Goal: Task Accomplishment & Management: Manage account settings

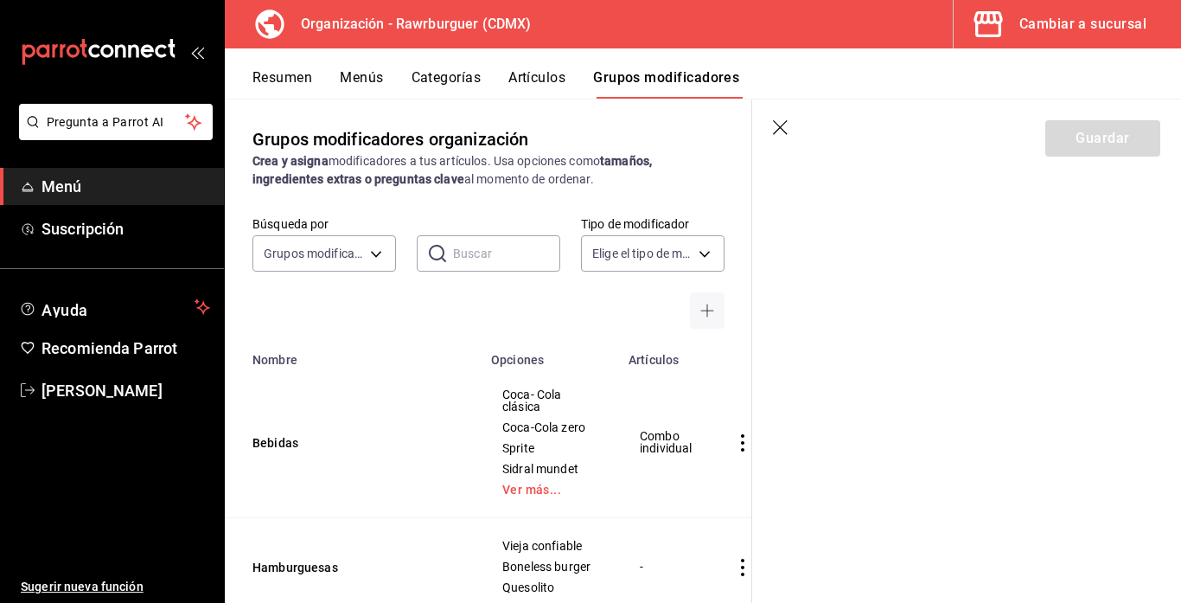
click at [990, 308] on section "Guardar" at bounding box center [966, 350] width 429 height 503
click at [777, 129] on icon "button" at bounding box center [780, 127] width 15 height 15
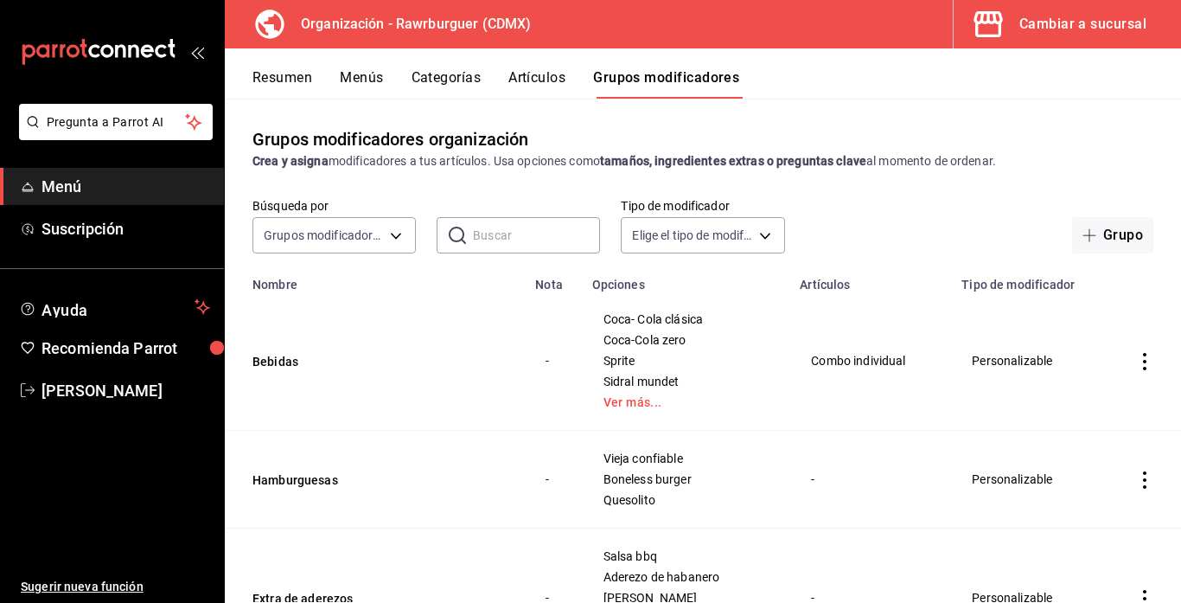
click at [1141, 361] on icon "actions" at bounding box center [1144, 361] width 17 height 17
click at [1084, 397] on span "Editar" at bounding box center [1093, 402] width 45 height 18
click at [1146, 477] on div at bounding box center [590, 301] width 1181 height 603
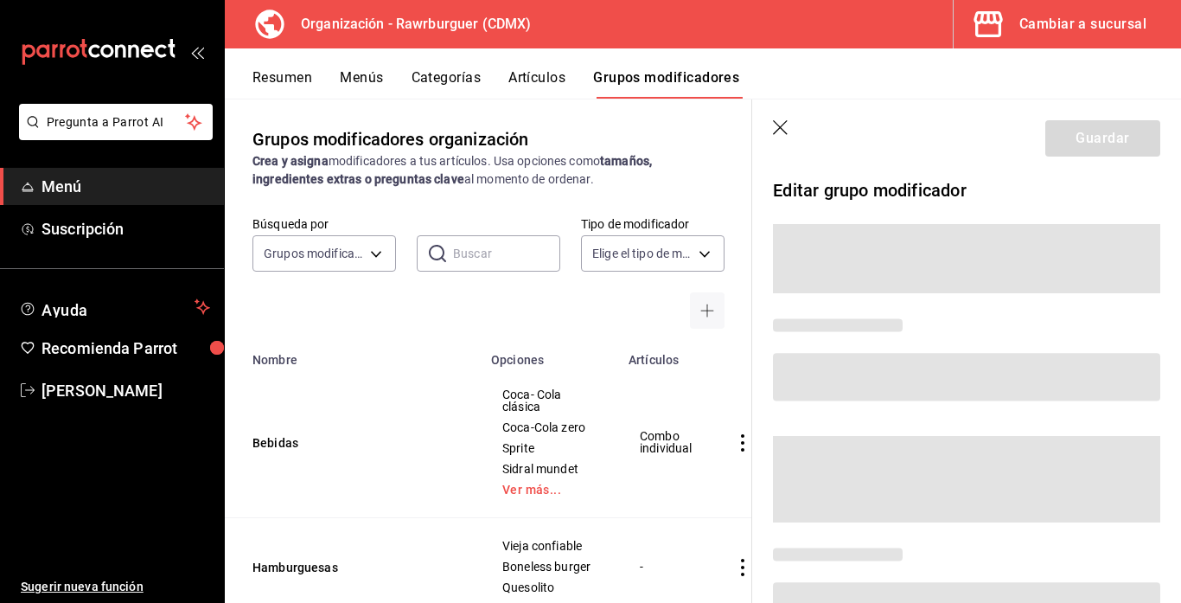
click at [783, 130] on icon "button" at bounding box center [780, 127] width 15 height 15
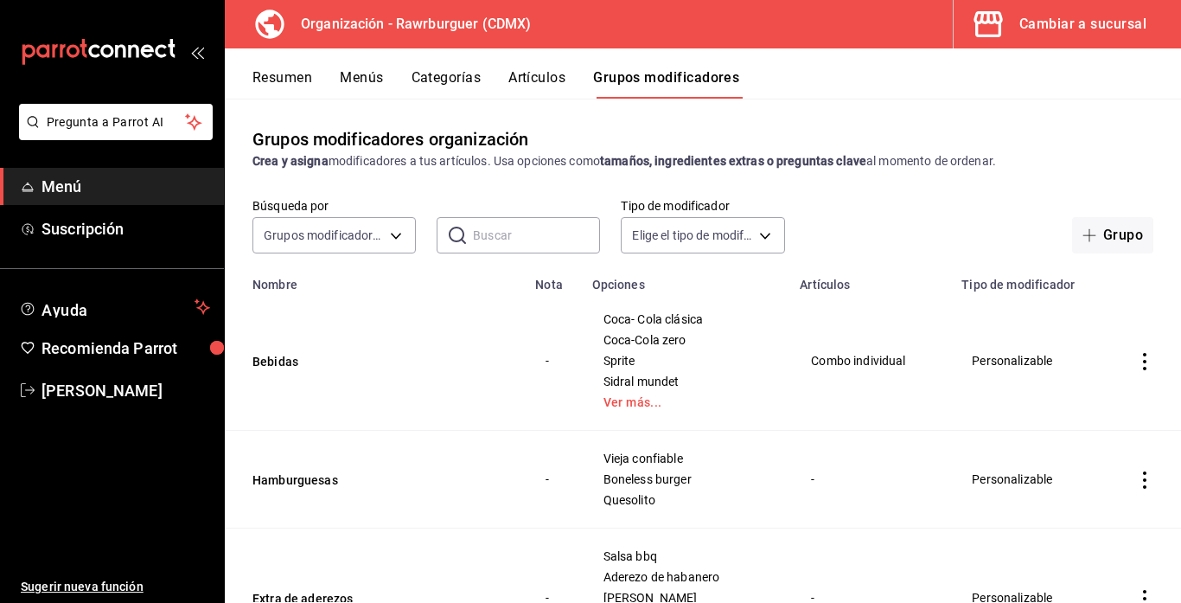
click at [1146, 482] on icon "actions" at bounding box center [1144, 479] width 17 height 17
click at [1090, 489] on span "Editar" at bounding box center [1093, 486] width 45 height 18
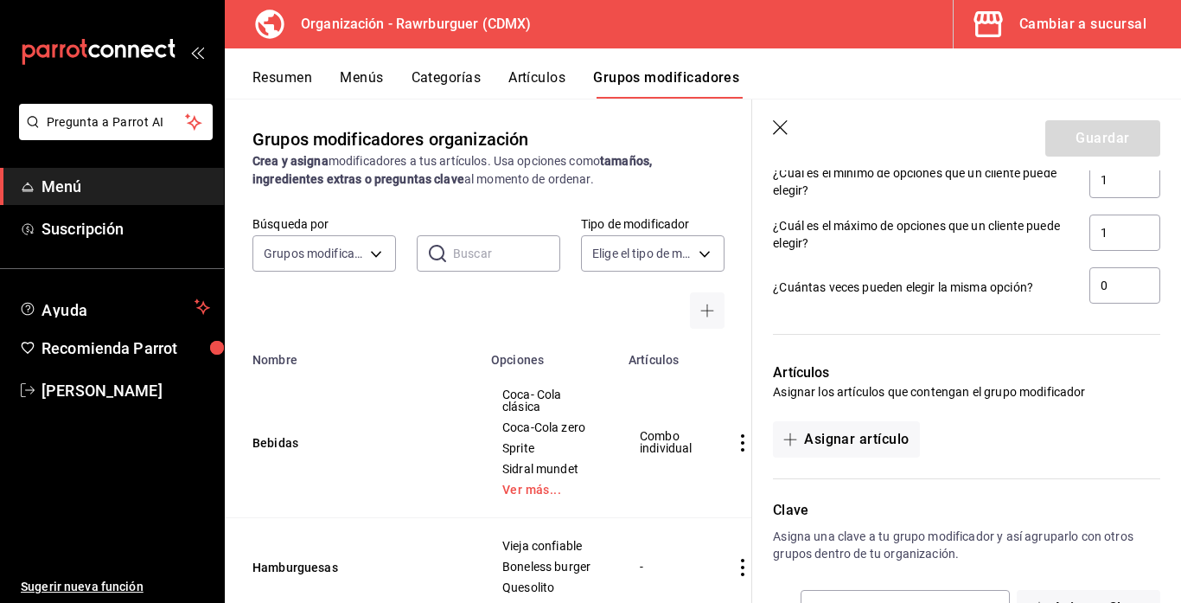
scroll to position [1095, 0]
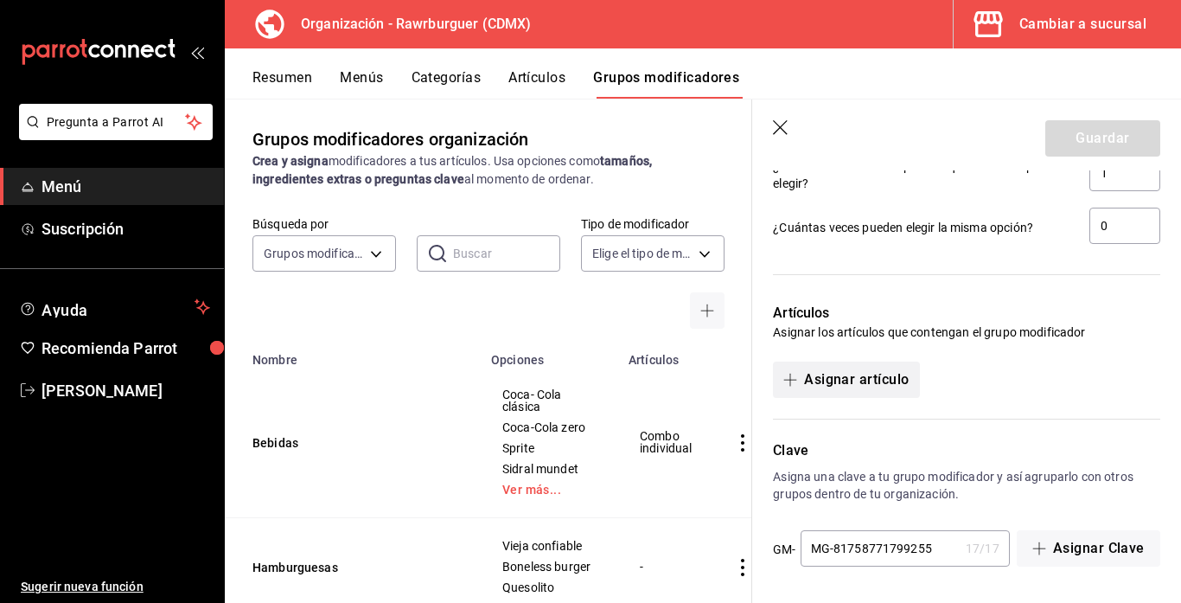
click at [885, 373] on button "Asignar artículo" at bounding box center [846, 379] width 146 height 36
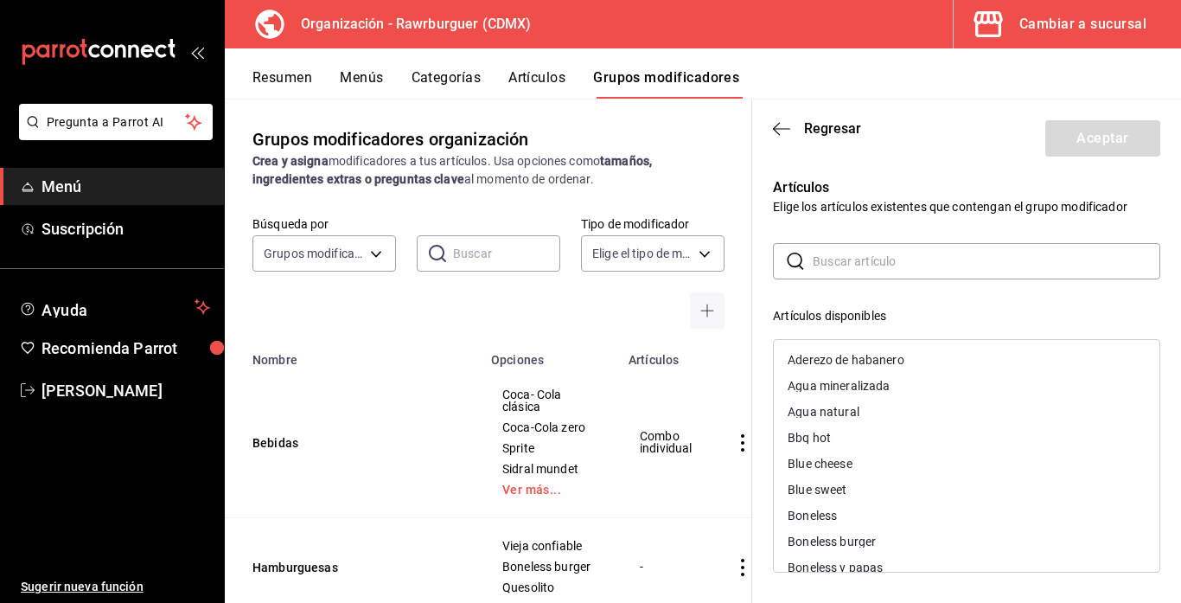
click at [852, 259] on input "text" at bounding box center [987, 261] width 348 height 35
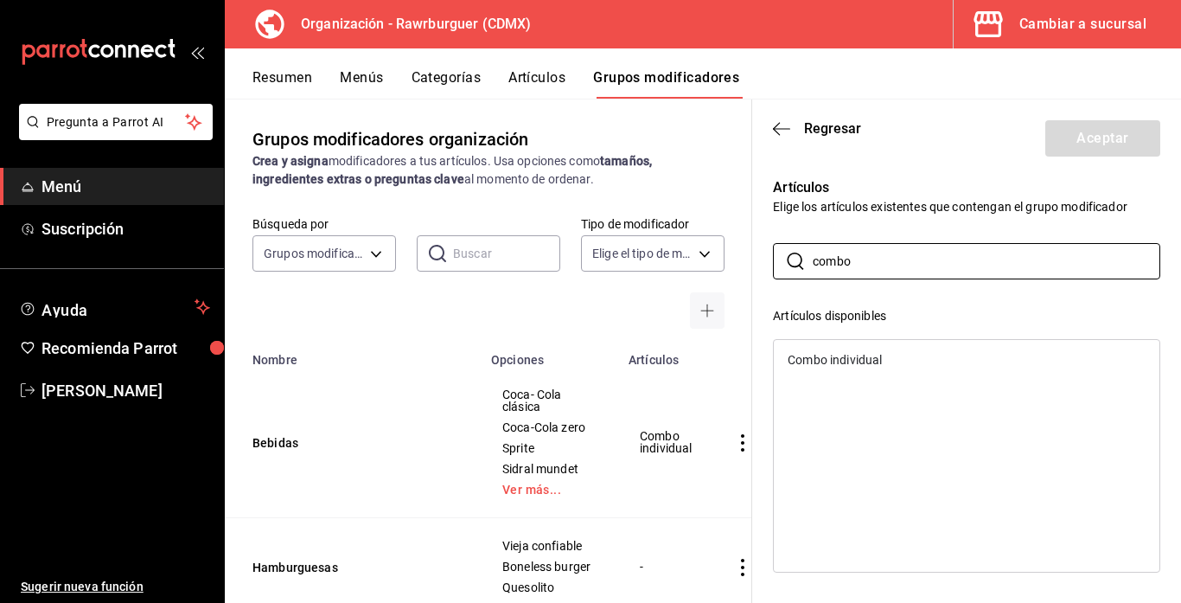
type input "combo"
click at [879, 359] on div "Combo individual" at bounding box center [835, 360] width 94 height 12
click at [1089, 134] on button "Aceptar" at bounding box center [1102, 138] width 115 height 36
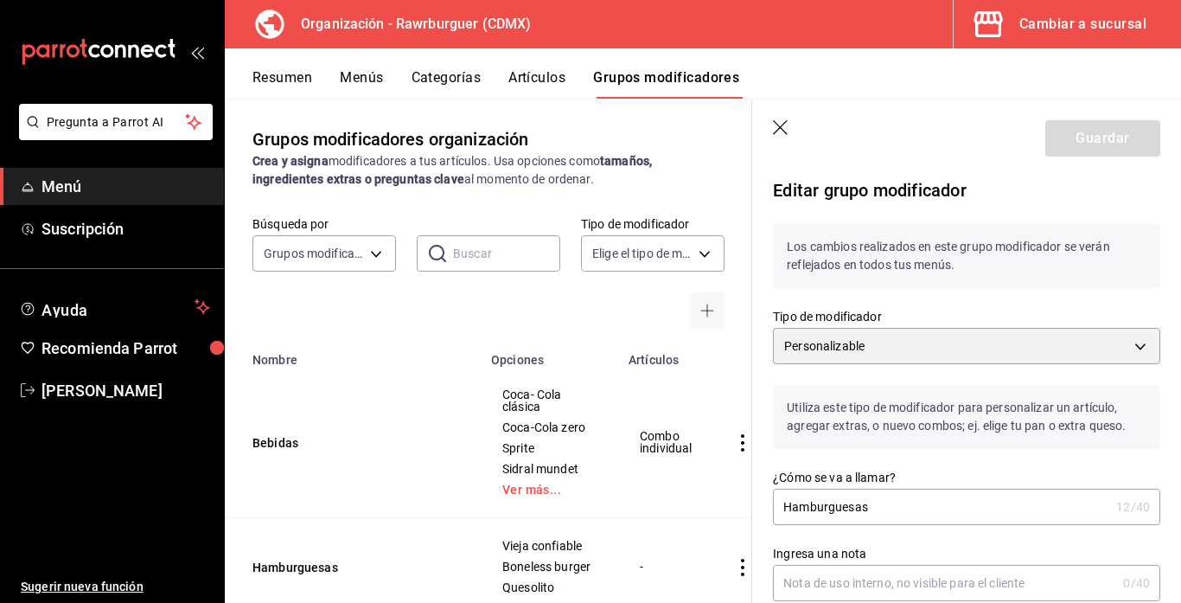
scroll to position [0, 0]
click at [781, 131] on icon "button" at bounding box center [781, 128] width 17 height 17
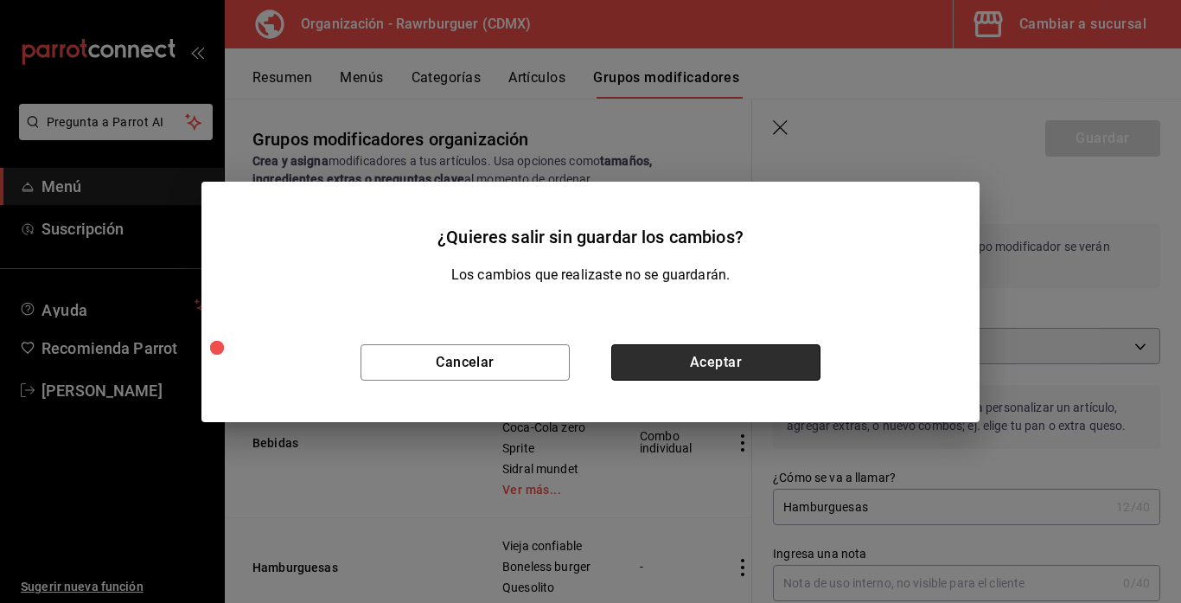
click at [665, 350] on button "Aceptar" at bounding box center [715, 362] width 209 height 36
